Goal: Task Accomplishment & Management: Use online tool/utility

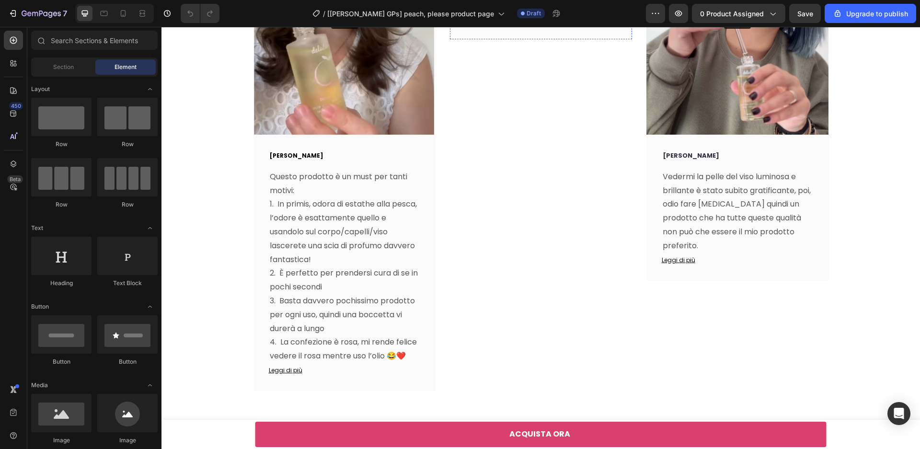
scroll to position [3069, 0]
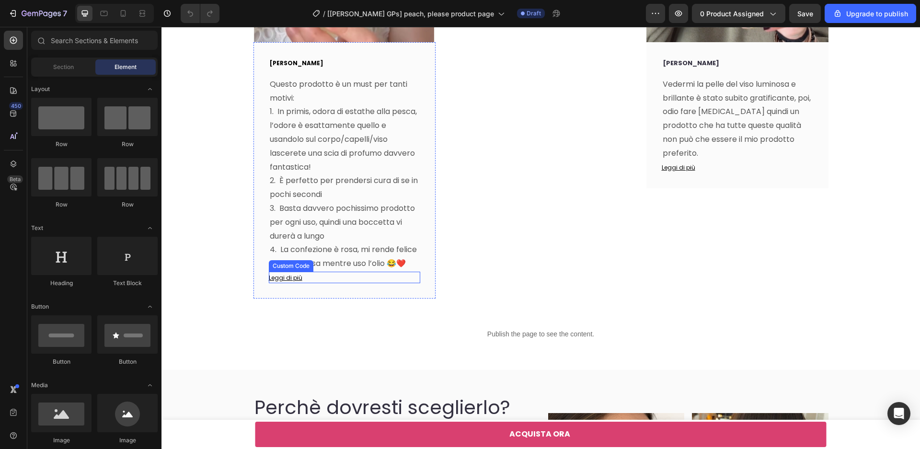
click at [325, 277] on div "Leggi di più" at bounding box center [344, 278] width 151 height 12
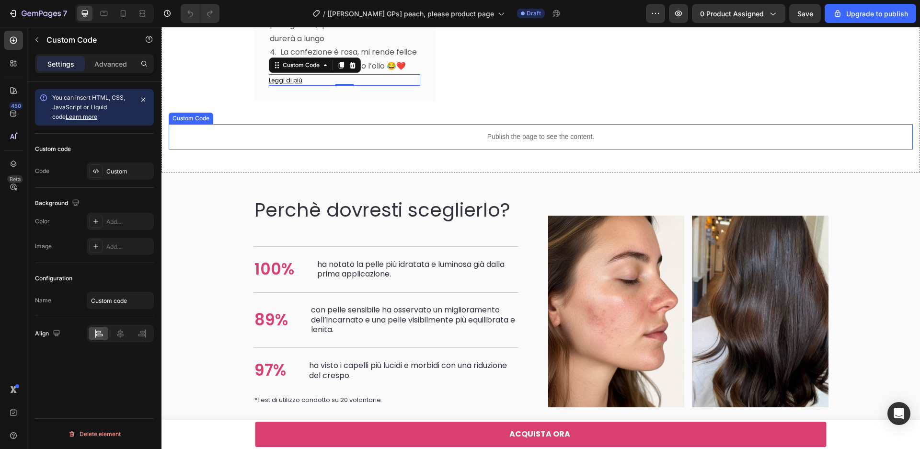
scroll to position [3150, 0]
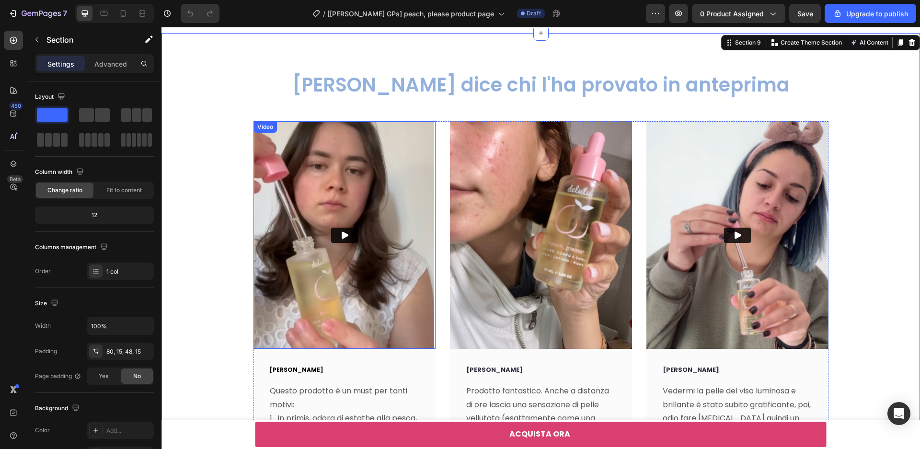
scroll to position [2696, 0]
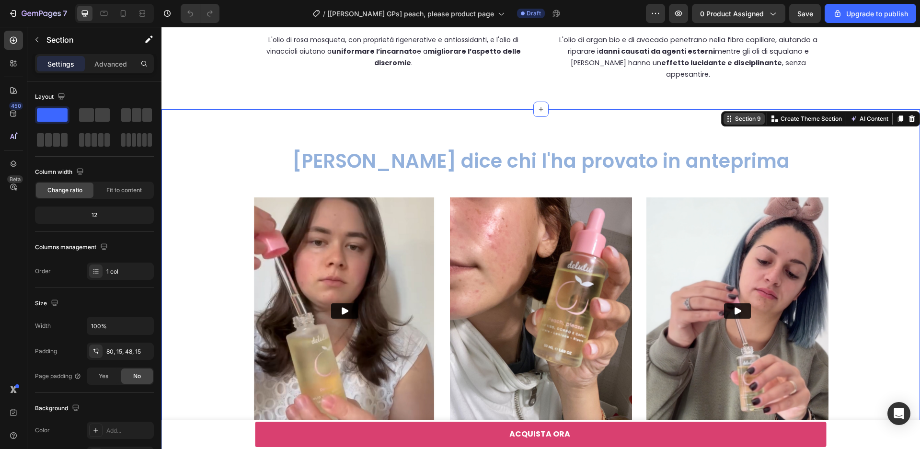
click at [727, 113] on div "Section 9" at bounding box center [744, 119] width 41 height 12
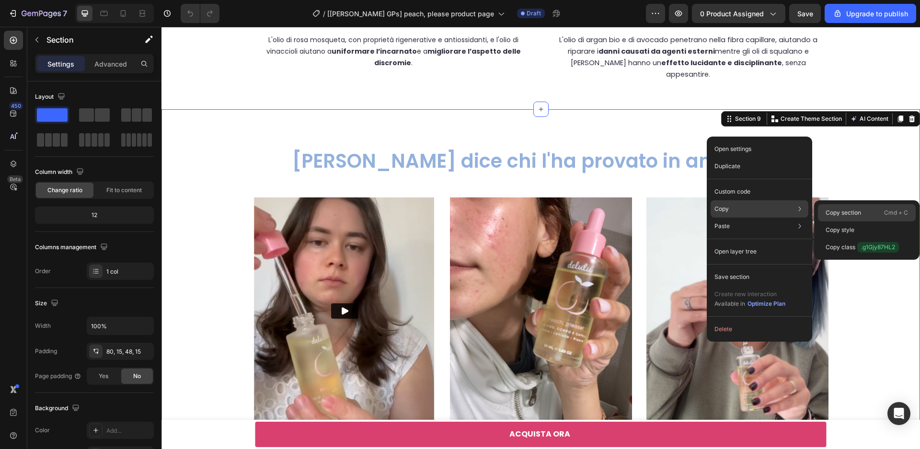
click at [830, 211] on p "Copy section" at bounding box center [843, 213] width 35 height 9
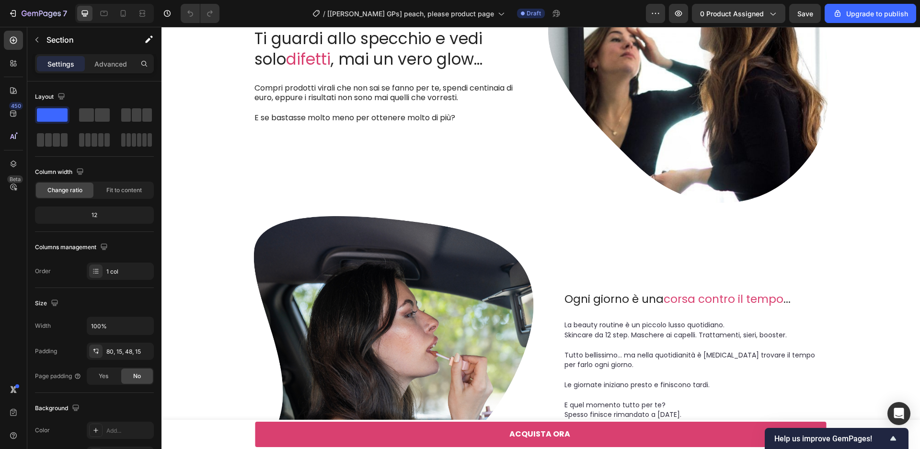
scroll to position [0, 0]
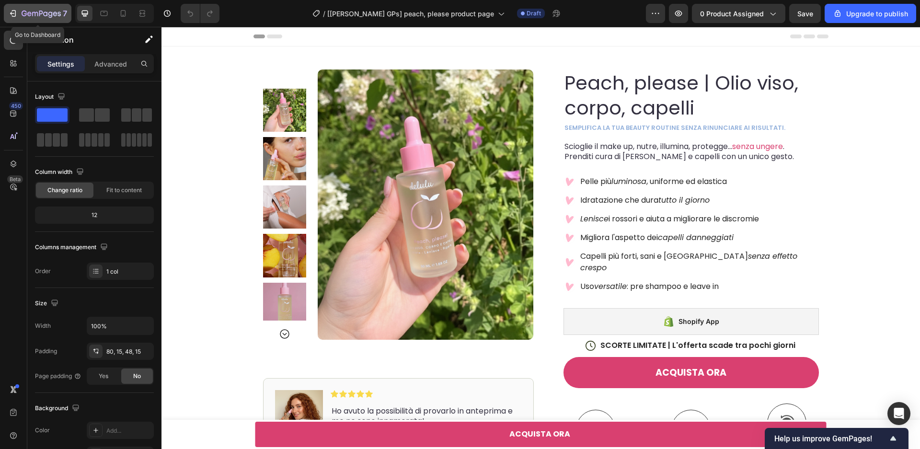
click at [10, 12] on icon "button" at bounding box center [13, 14] width 10 height 10
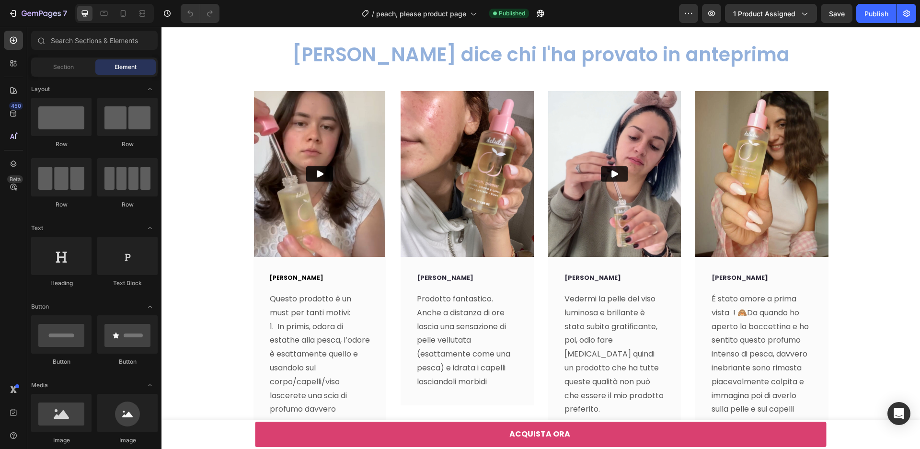
scroll to position [2799, 0]
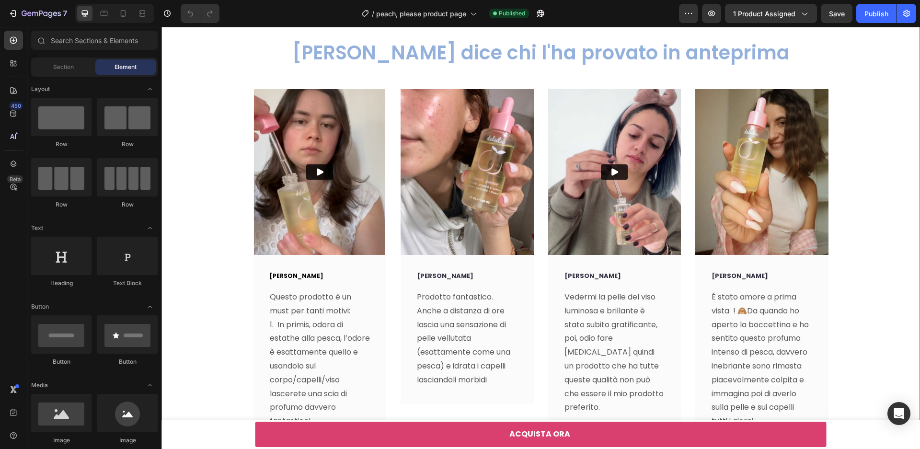
click at [849, 146] on div "Video [PERSON_NAME] Text block Questo prodotto è un must per tanti motivi: 1. I…" at bounding box center [541, 375] width 744 height 572
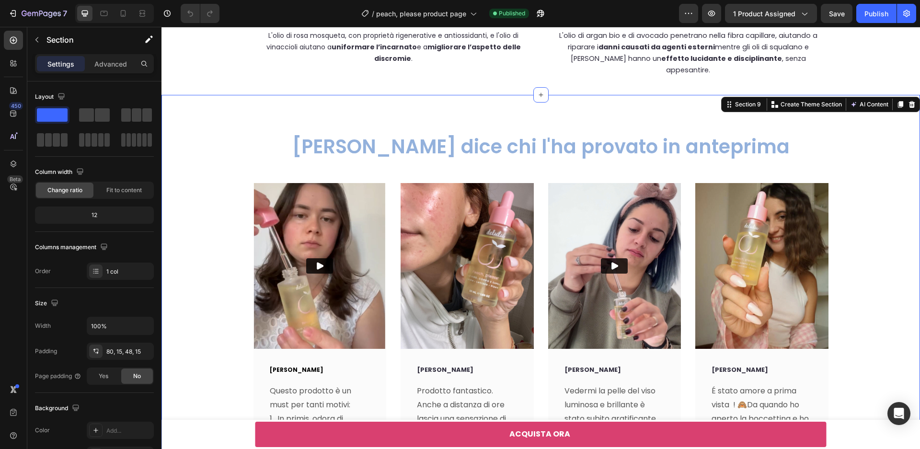
scroll to position [2702, 0]
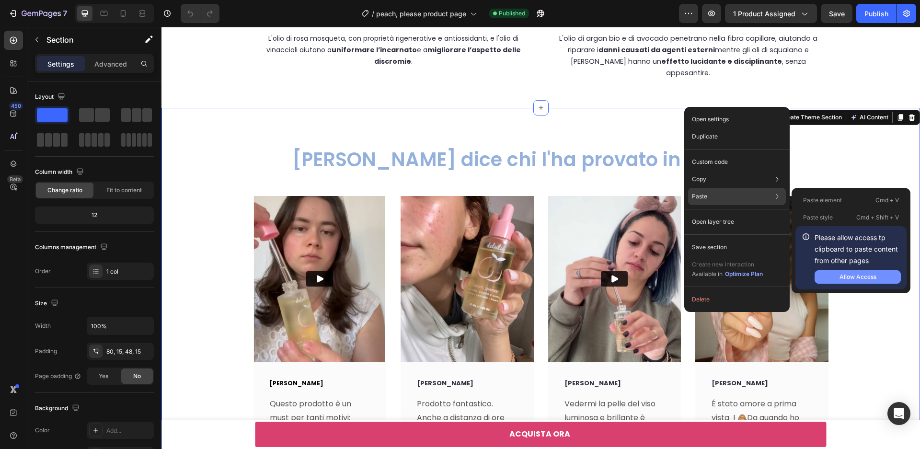
click at [831, 276] on button "Allow Access" at bounding box center [858, 276] width 86 height 13
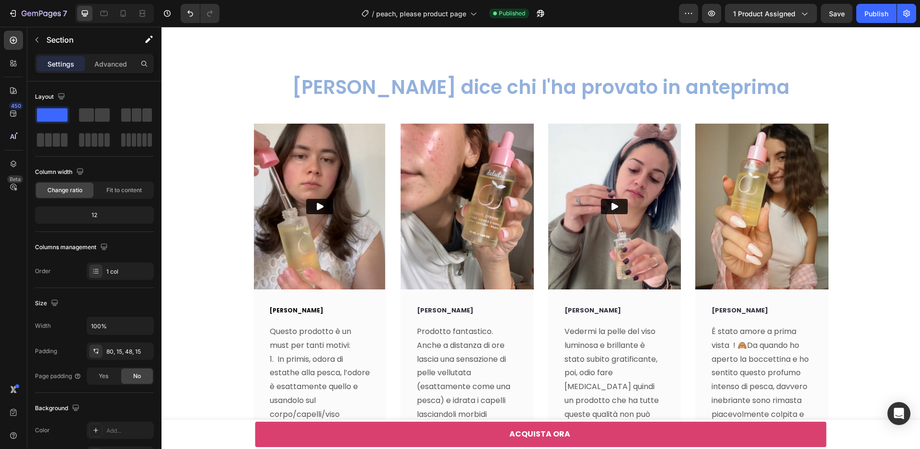
scroll to position [2741, 0]
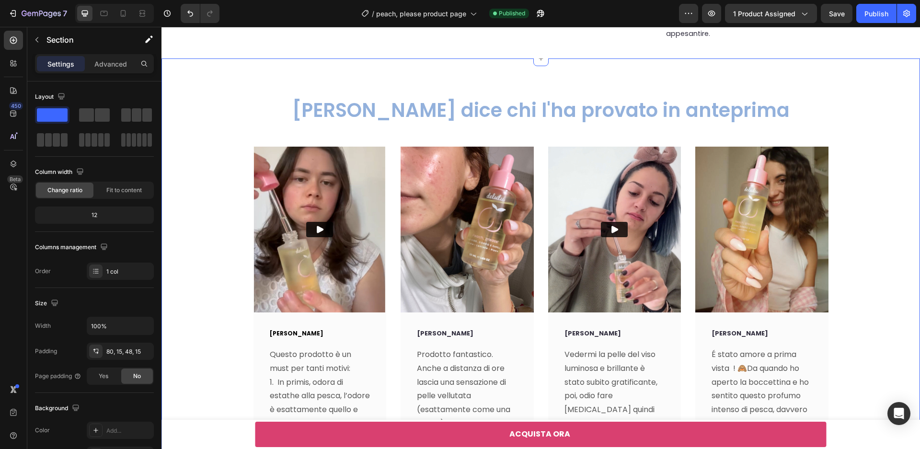
click at [203, 169] on div "Video [PERSON_NAME] Text block Questo prodotto è un must per tanti motivi: 1. I…" at bounding box center [541, 433] width 744 height 572
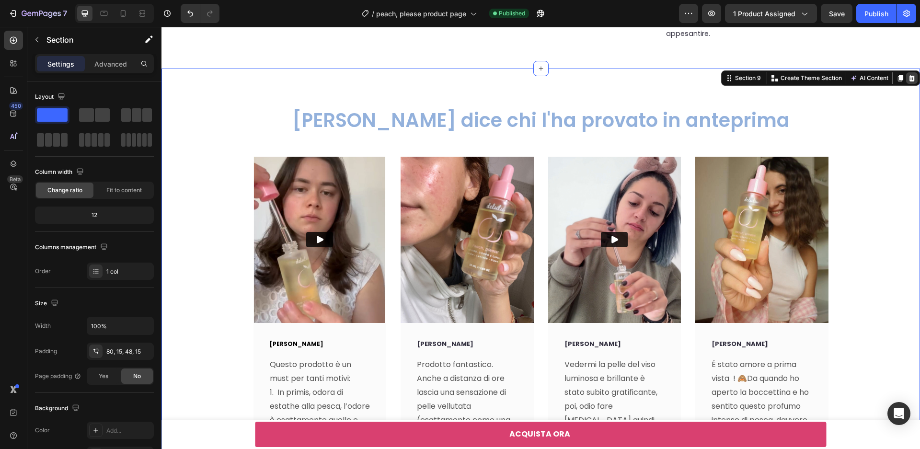
click at [912, 75] on icon at bounding box center [912, 78] width 6 height 7
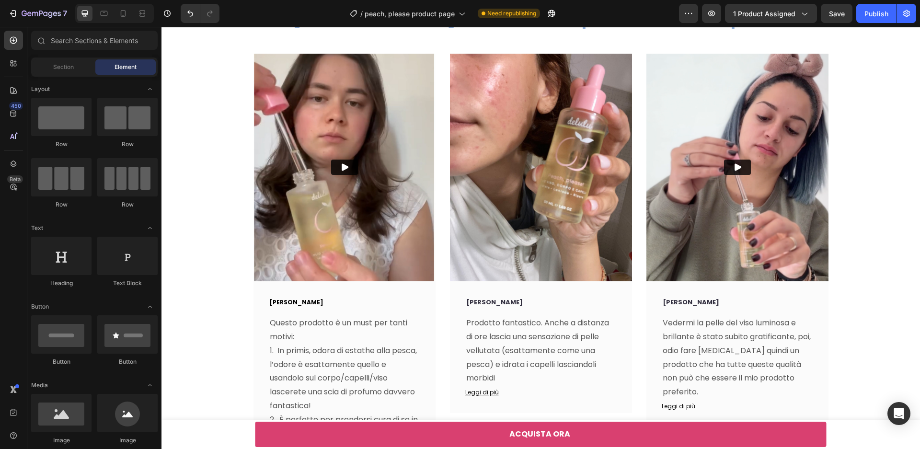
scroll to position [2871, 0]
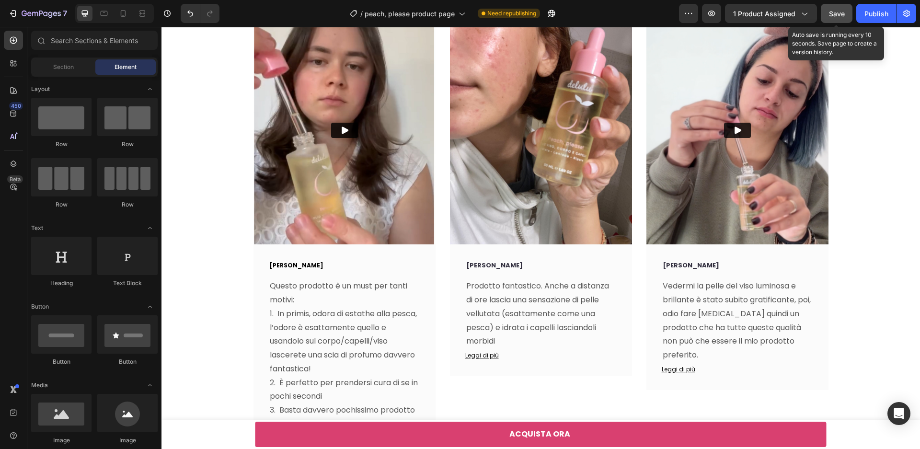
click at [840, 14] on span "Save" at bounding box center [837, 14] width 16 height 8
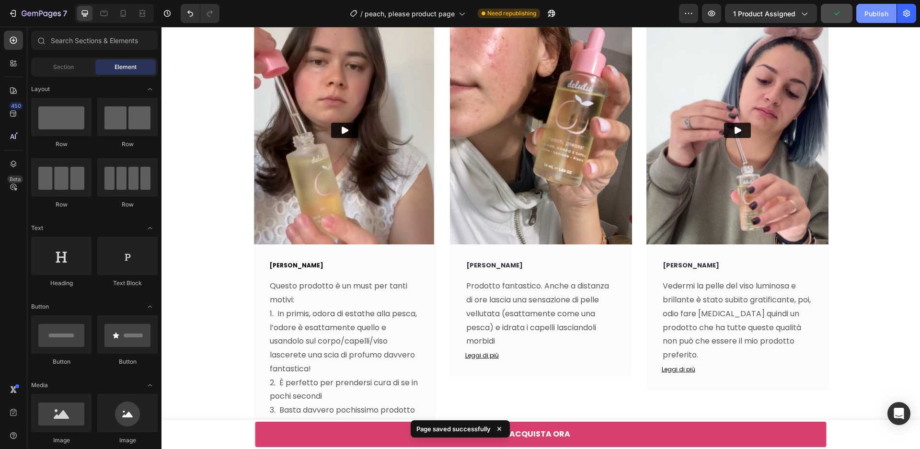
click at [868, 15] on div "Publish" at bounding box center [877, 14] width 24 height 10
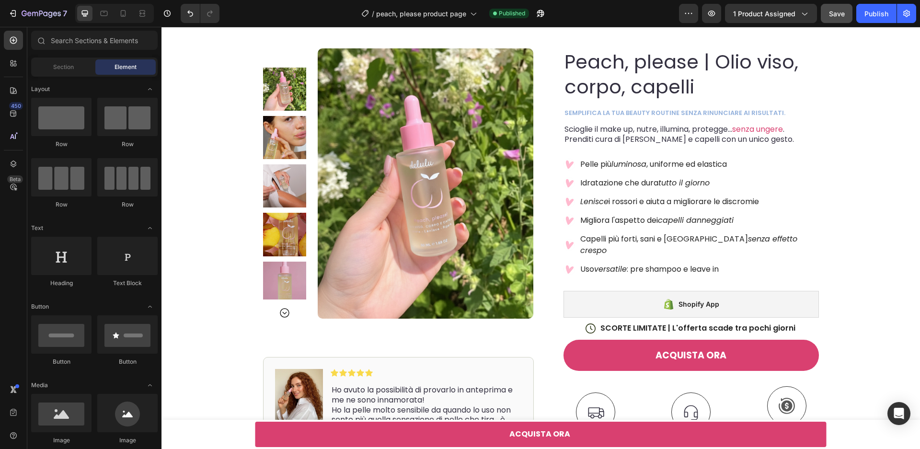
scroll to position [18, 0]
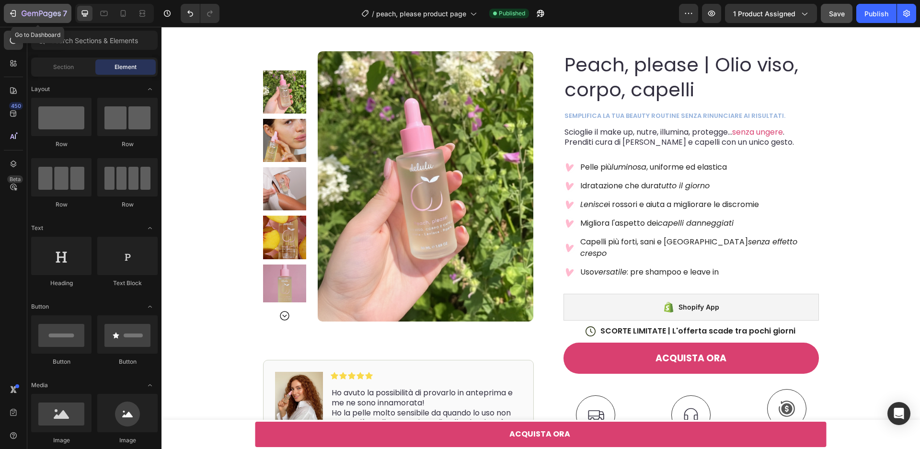
click at [11, 16] on icon "button" at bounding box center [13, 14] width 10 height 10
